Goal: Find specific page/section: Find specific page/section

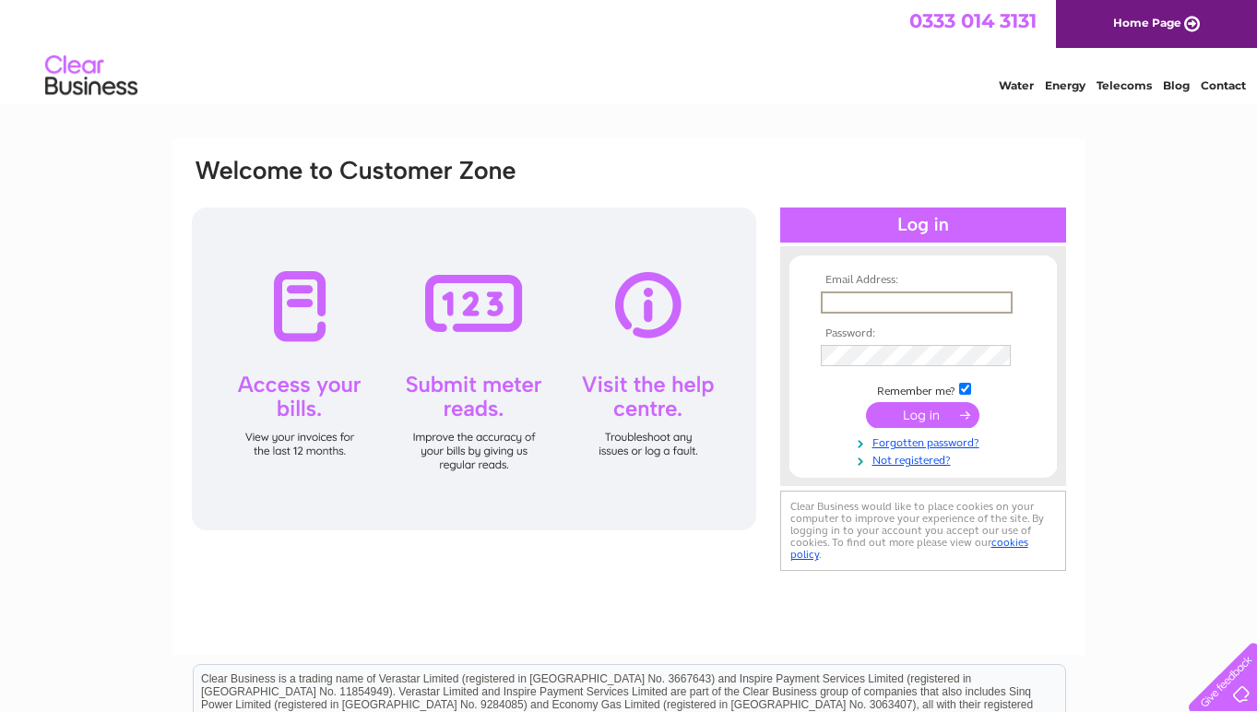
type input "[EMAIL_ADDRESS][DOMAIN_NAME]"
click at [922, 413] on input "submit" at bounding box center [922, 415] width 113 height 26
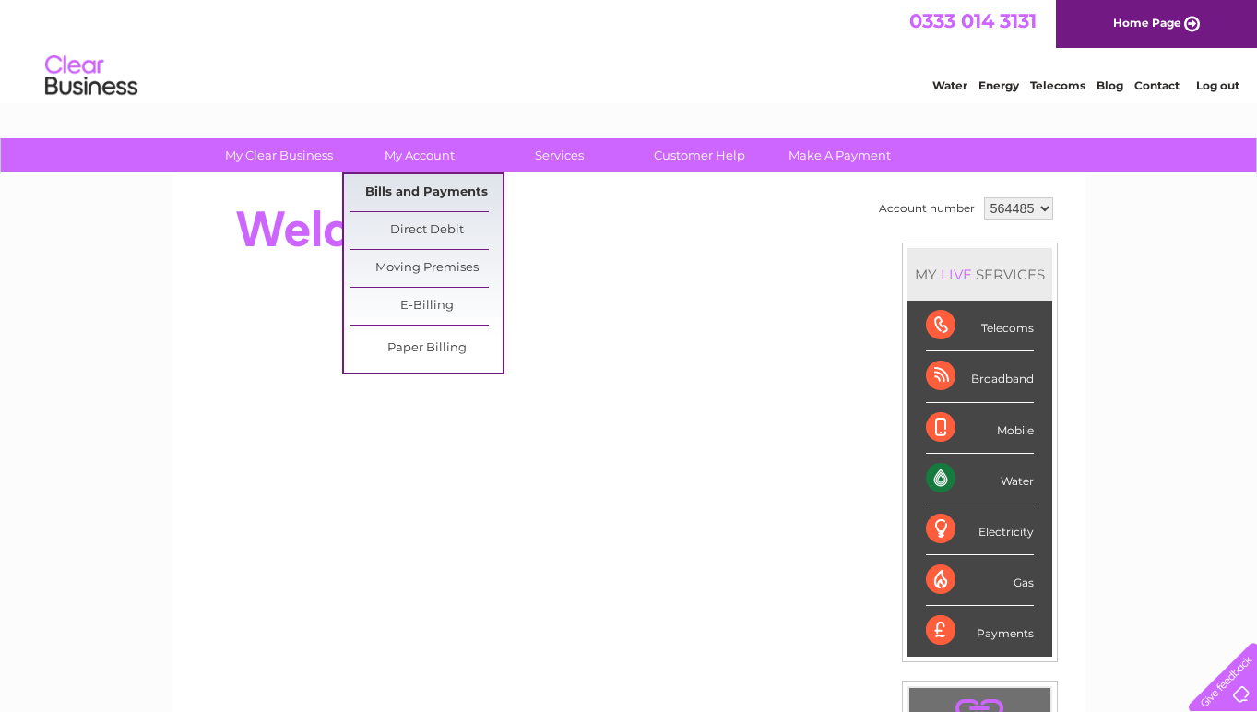
click at [409, 189] on link "Bills and Payments" at bounding box center [427, 192] width 152 height 37
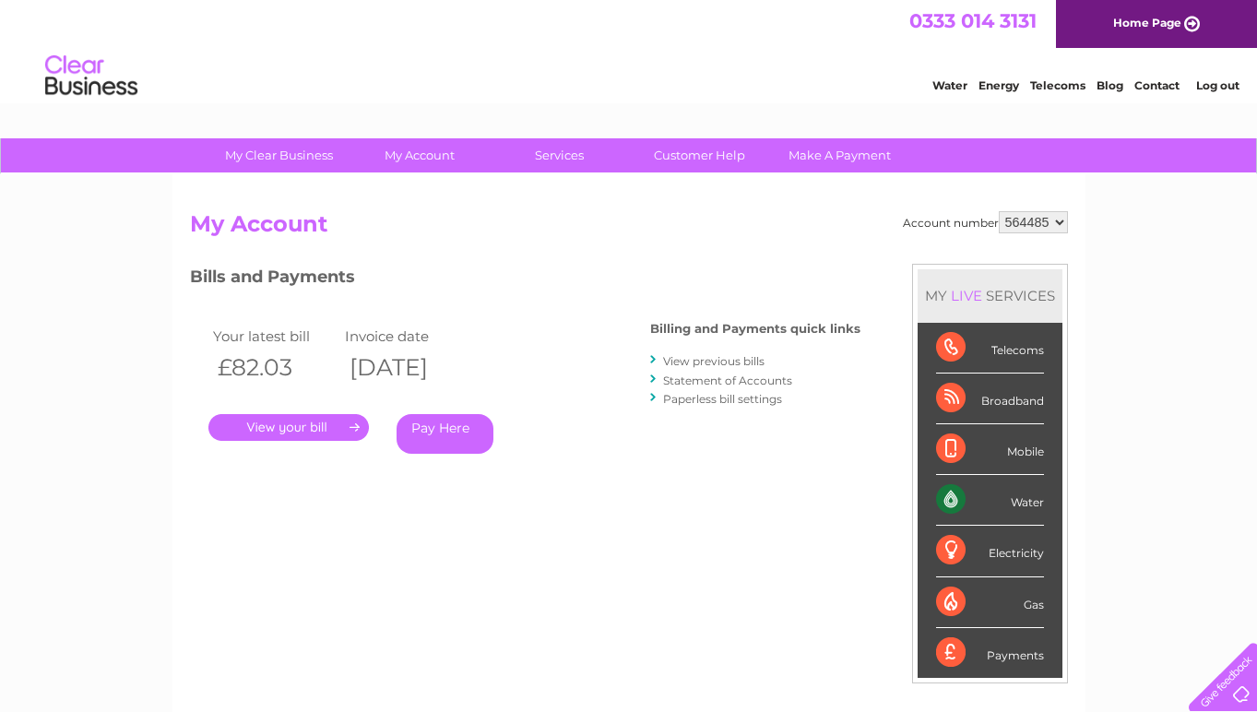
click at [341, 424] on link "." at bounding box center [288, 427] width 161 height 27
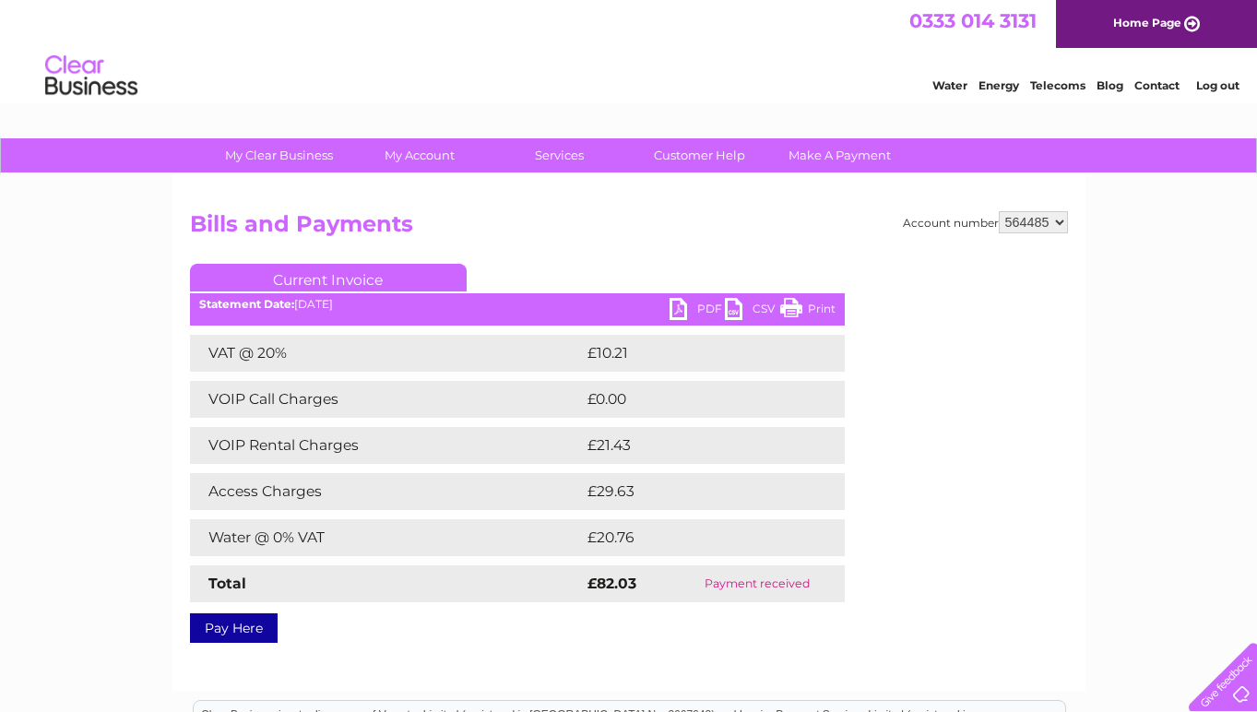
click at [691, 304] on link "PDF" at bounding box center [697, 311] width 55 height 27
